Goal: Task Accomplishment & Management: Complete application form

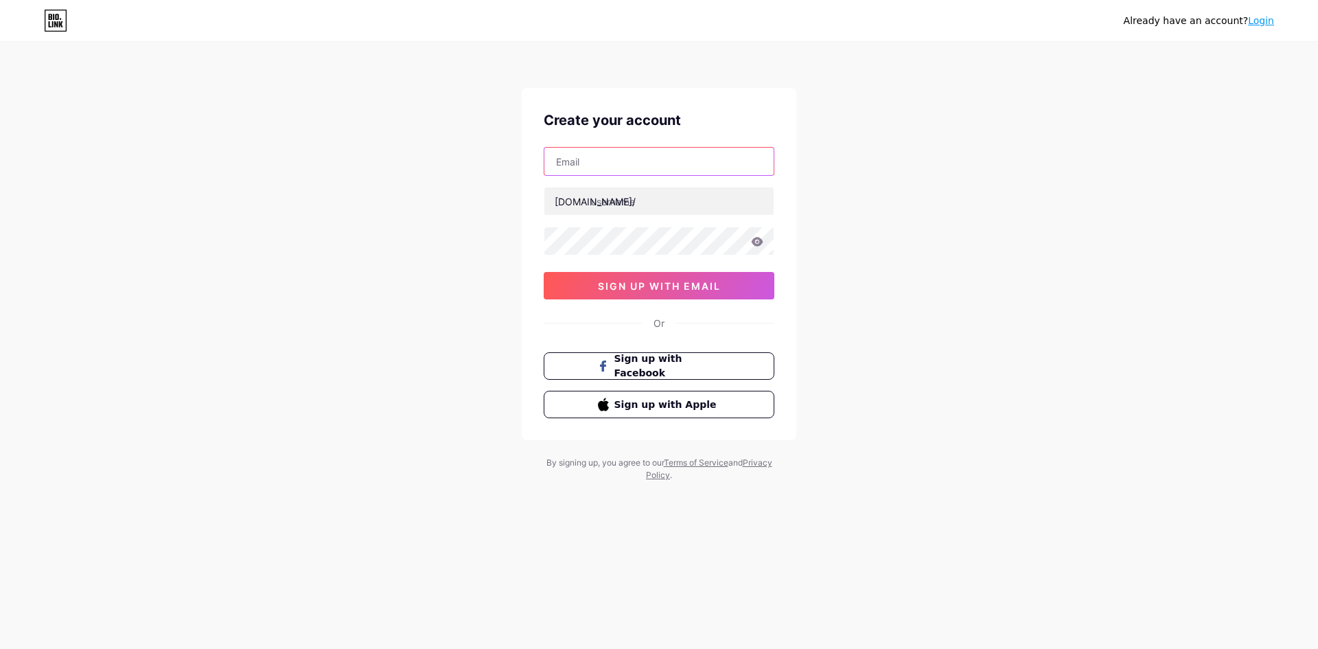
click at [673, 157] on input "text" at bounding box center [659, 161] width 229 height 27
paste input "[EMAIL_ADDRESS][DOMAIN_NAME]"
type input "[EMAIL_ADDRESS][DOMAIN_NAME]"
click at [661, 214] on input "text" at bounding box center [659, 200] width 229 height 27
click at [707, 204] on input "asustotositusgacor" at bounding box center [659, 200] width 229 height 27
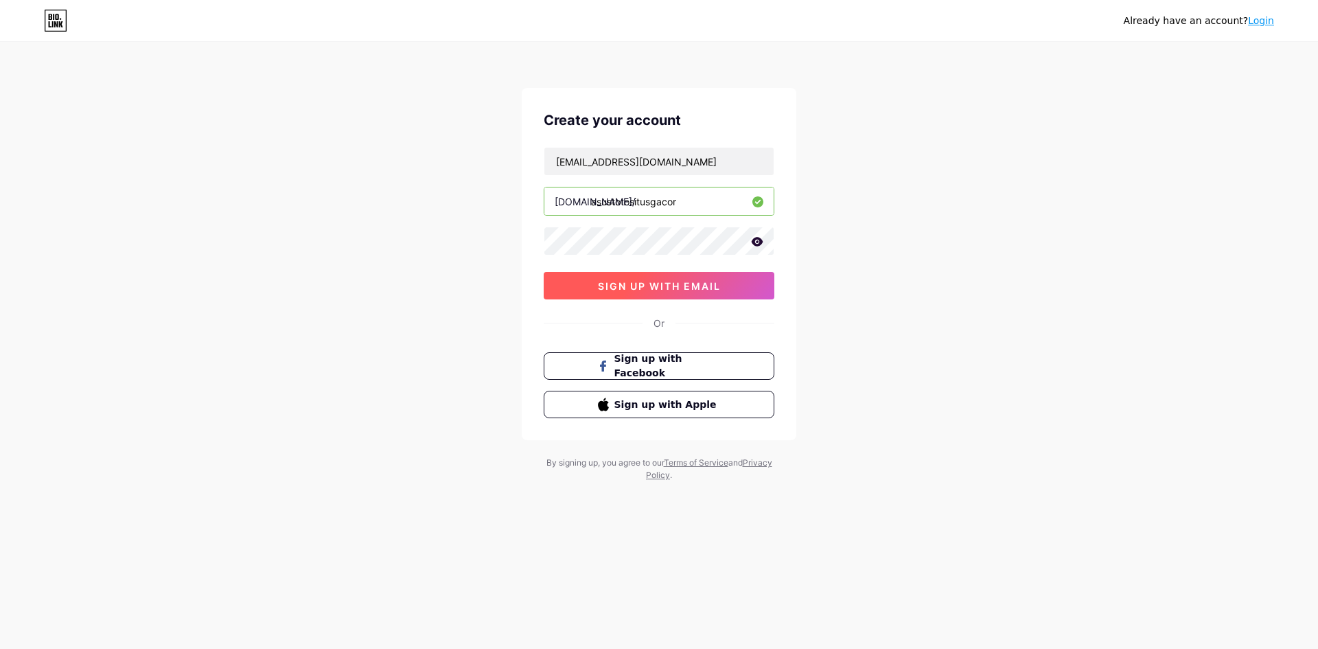
type input "asustotositusgacor"
click at [699, 289] on span "sign up with email" at bounding box center [659, 286] width 123 height 12
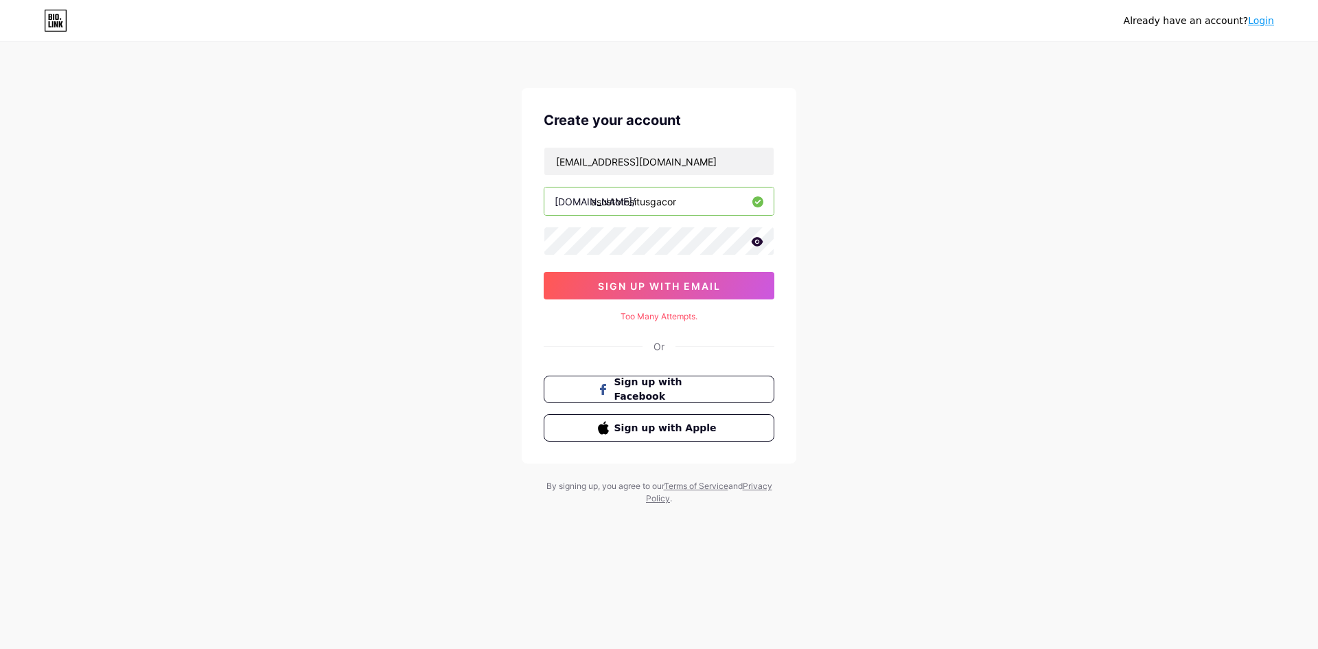
click at [756, 244] on icon at bounding box center [758, 241] width 12 height 9
click at [756, 244] on icon at bounding box center [757, 243] width 14 height 14
click at [729, 282] on button "sign up with email" at bounding box center [659, 285] width 231 height 27
click at [722, 328] on div "Create your account [EMAIL_ADDRESS][DOMAIN_NAME] [DOMAIN_NAME]/ asustotositusga…" at bounding box center [659, 276] width 275 height 376
click at [670, 280] on span "sign up with email" at bounding box center [659, 286] width 123 height 12
